Goal: Navigation & Orientation: Find specific page/section

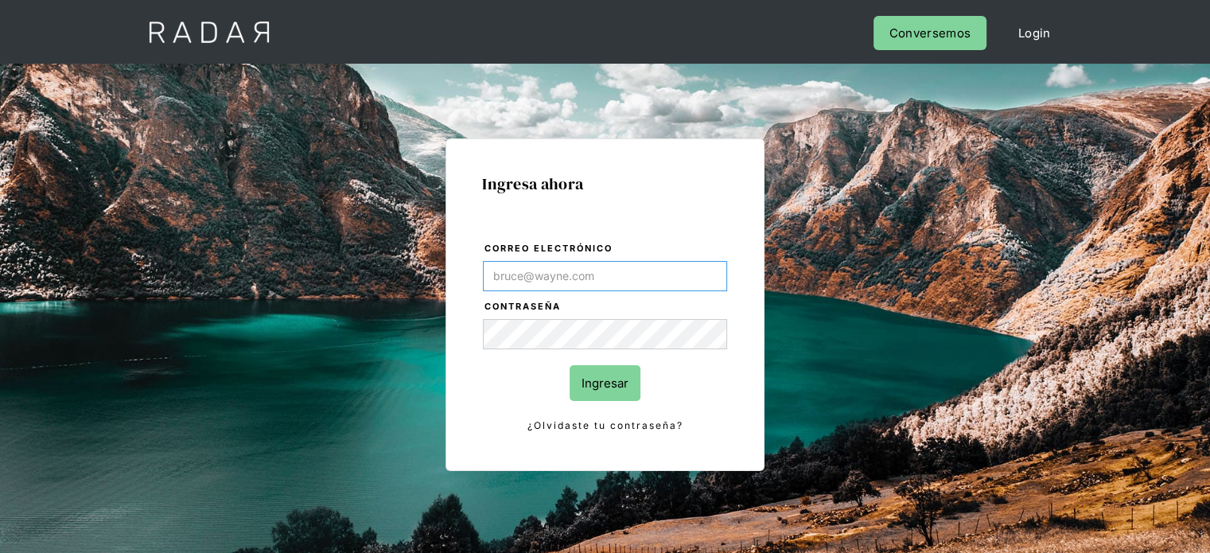
click at [592, 273] on input "Correo electrónico" at bounding box center [605, 276] width 244 height 30
type input "[EMAIL_ADDRESS][DOMAIN_NAME]"
click at [586, 373] on input "Ingresar" at bounding box center [605, 383] width 71 height 36
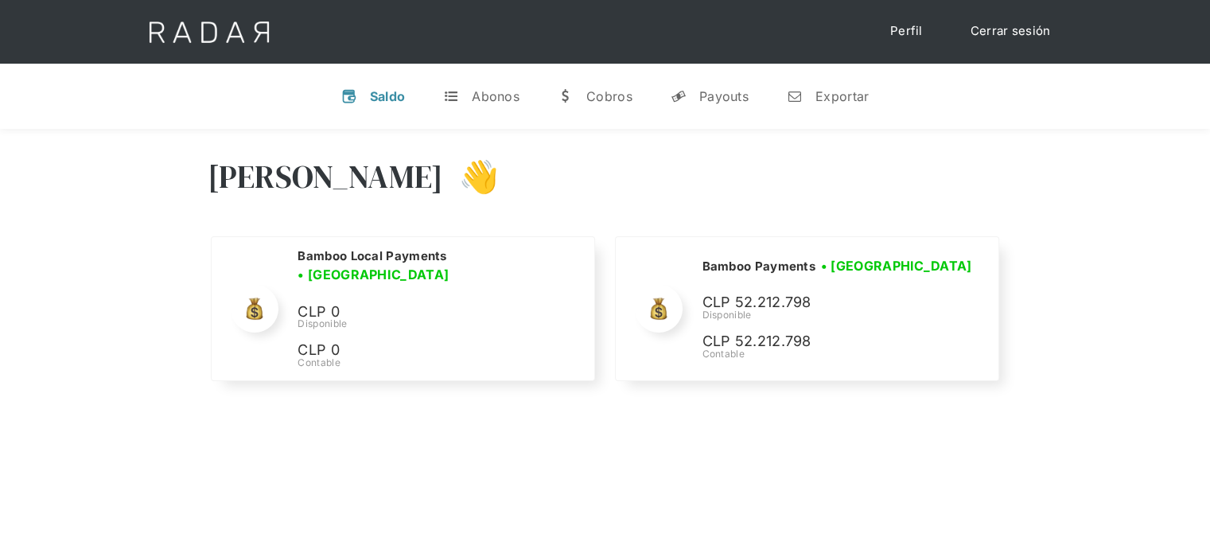
click at [964, 158] on div "Hola Joaquín 👋" at bounding box center [606, 188] width 796 height 95
